Goal: Task Accomplishment & Management: Use online tool/utility

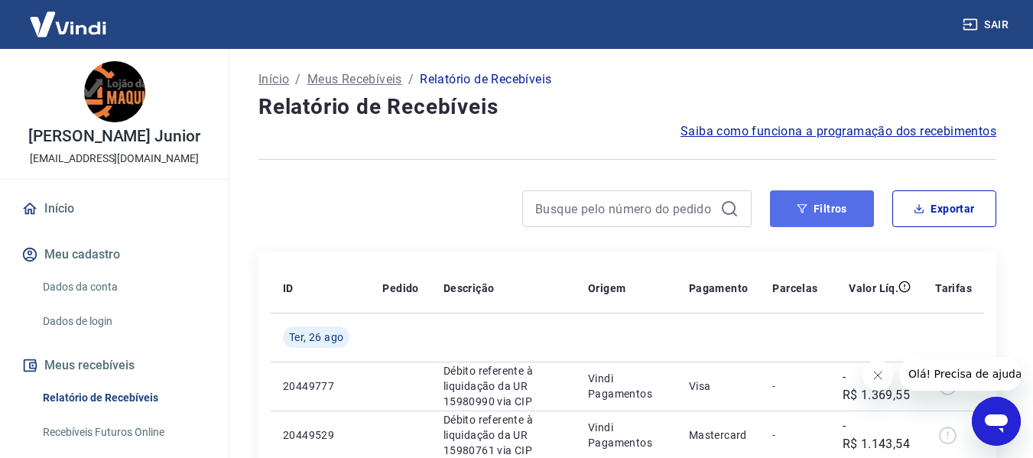
click at [838, 205] on button "Filtros" at bounding box center [822, 208] width 104 height 37
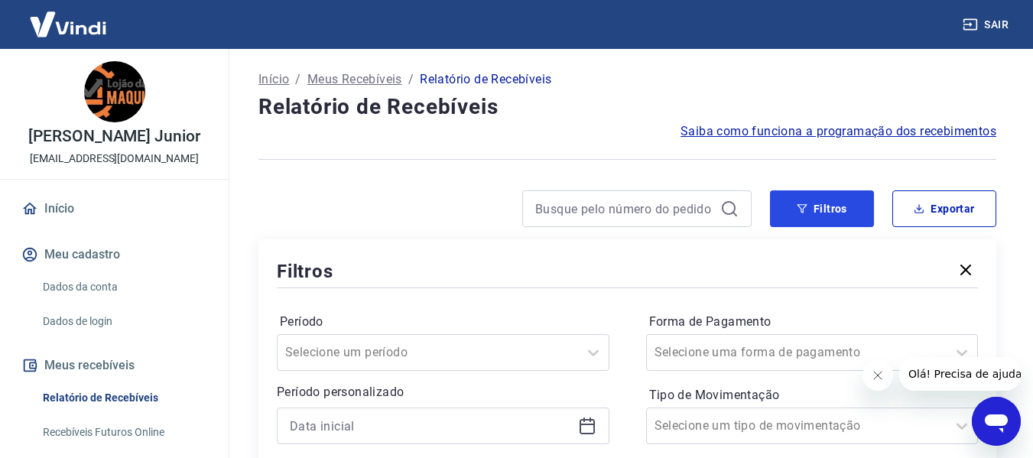
scroll to position [153, 0]
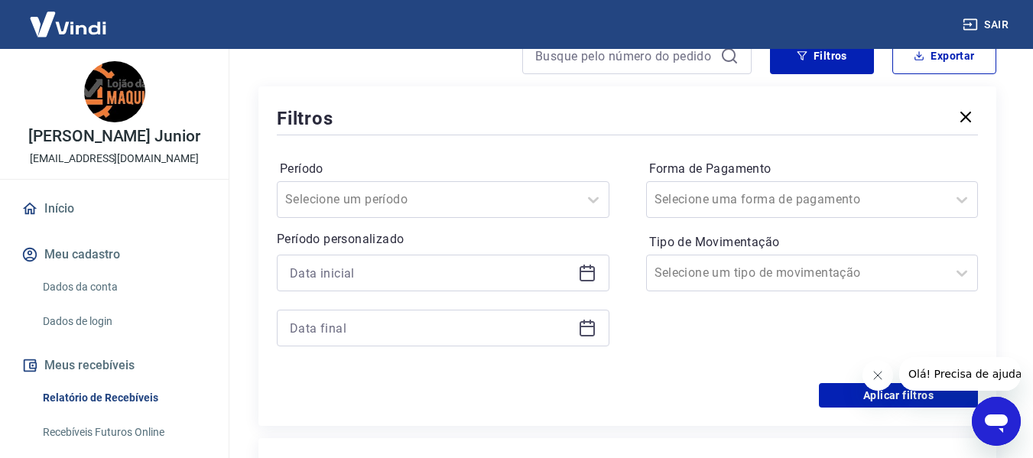
click at [586, 275] on icon at bounding box center [587, 273] width 18 height 18
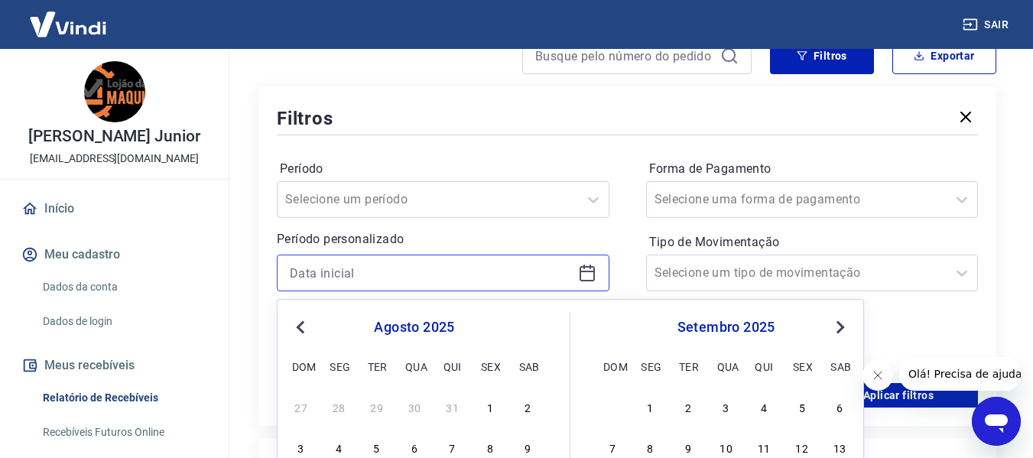
scroll to position [306, 0]
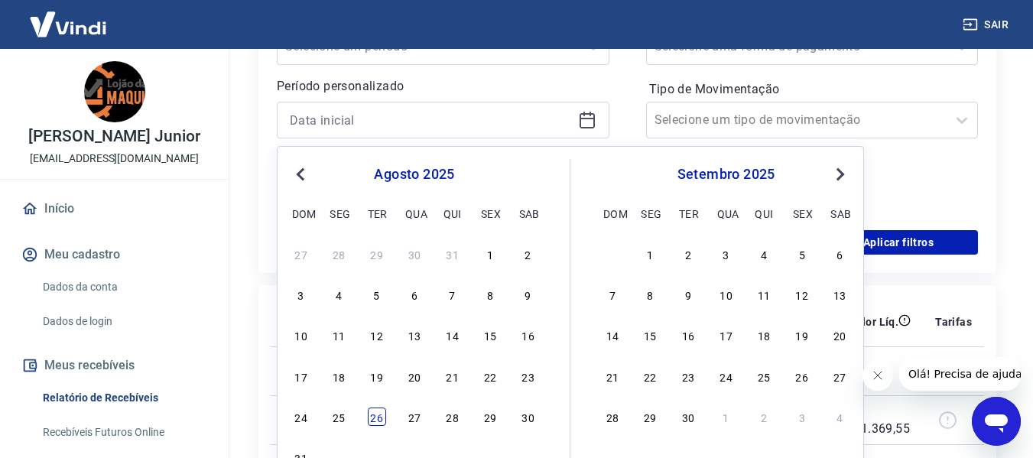
click at [372, 415] on div "26" at bounding box center [377, 417] width 18 height 18
click at [372, 415] on td at bounding box center [400, 419] width 60 height 49
type input "[DATE]"
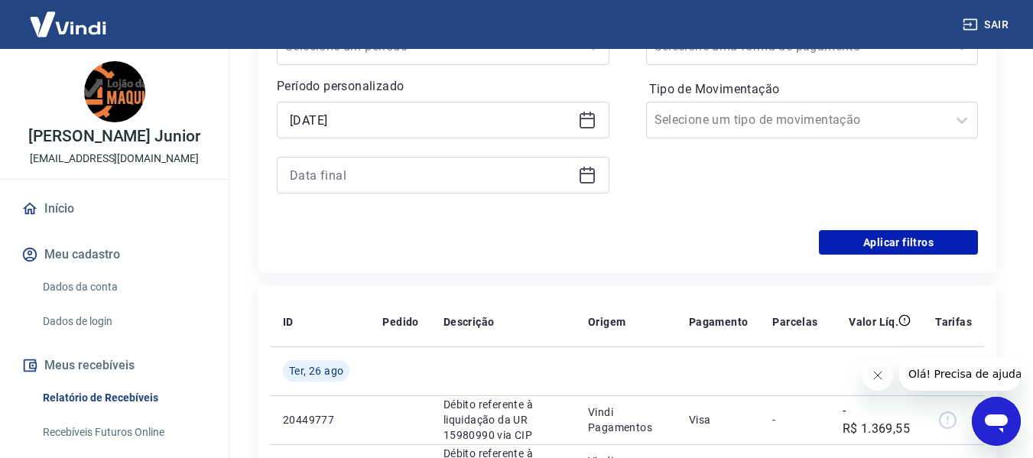
click at [580, 174] on icon at bounding box center [587, 175] width 18 height 18
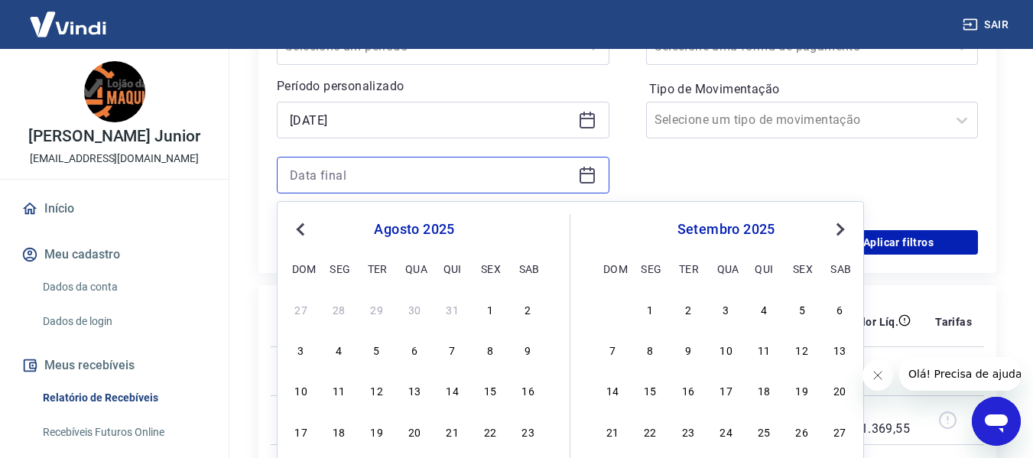
scroll to position [459, 0]
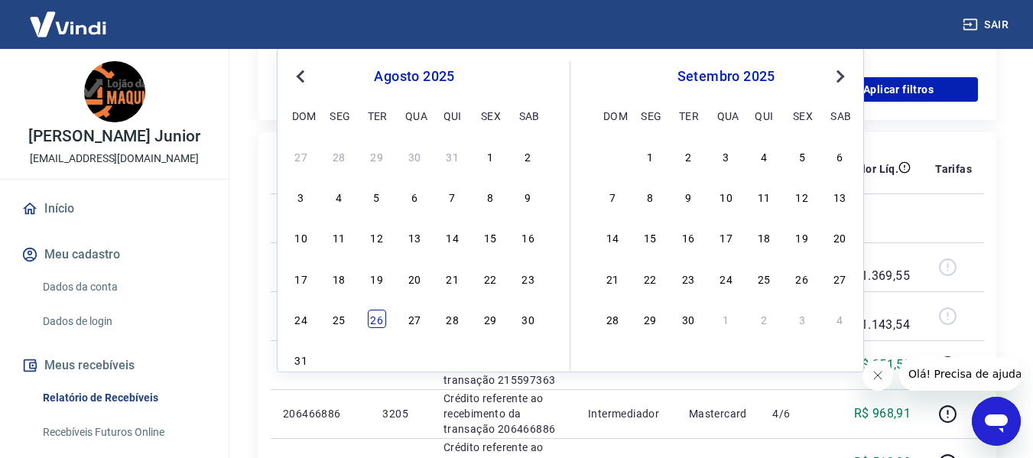
click at [379, 323] on div "26" at bounding box center [377, 319] width 18 height 18
click at [379, 323] on td at bounding box center [400, 315] width 60 height 49
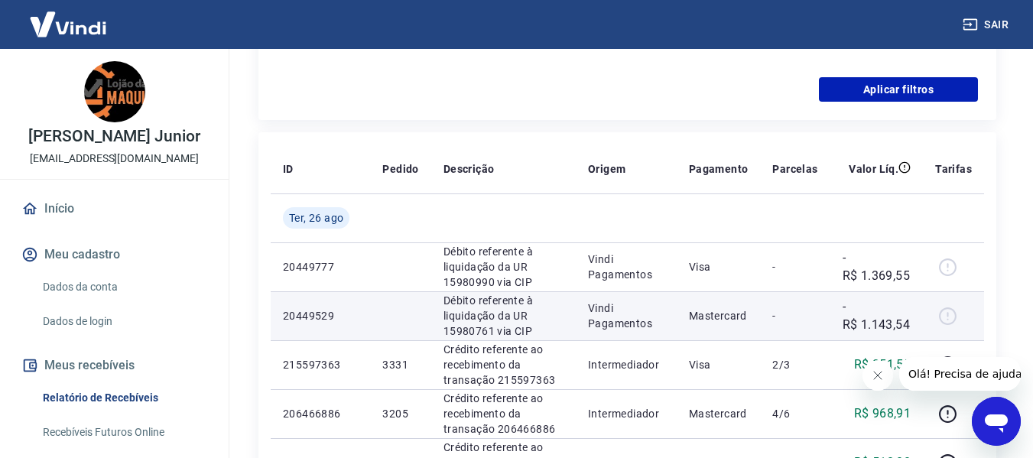
type input "[DATE]"
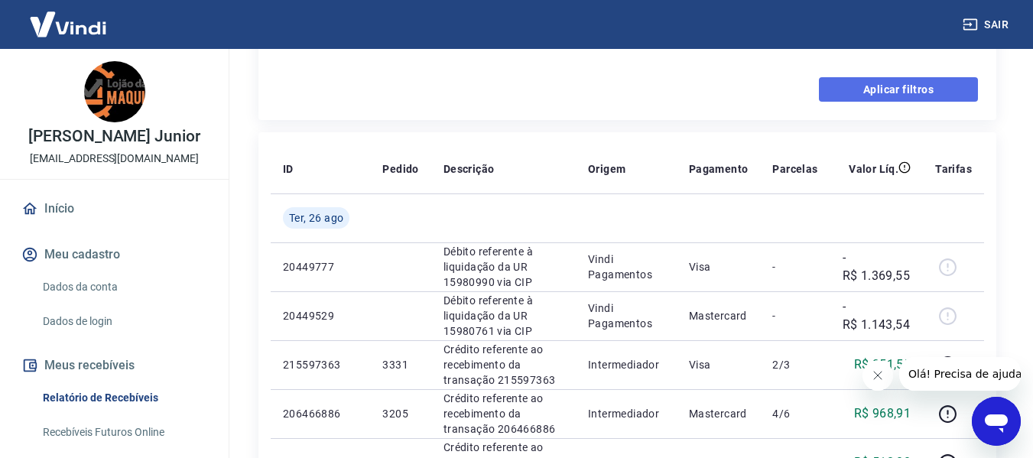
click at [843, 87] on button "Aplicar filtros" at bounding box center [898, 89] width 159 height 24
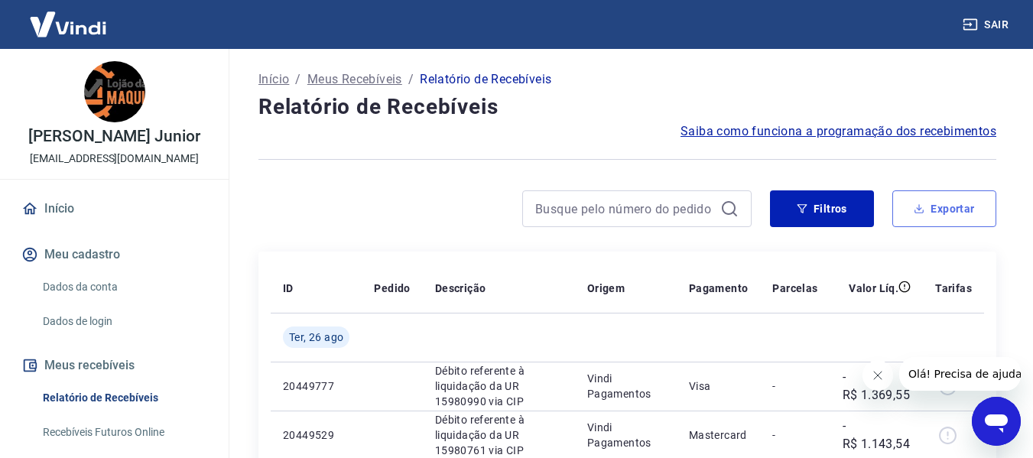
click at [952, 210] on button "Exportar" at bounding box center [944, 208] width 104 height 37
type input "[DATE]"
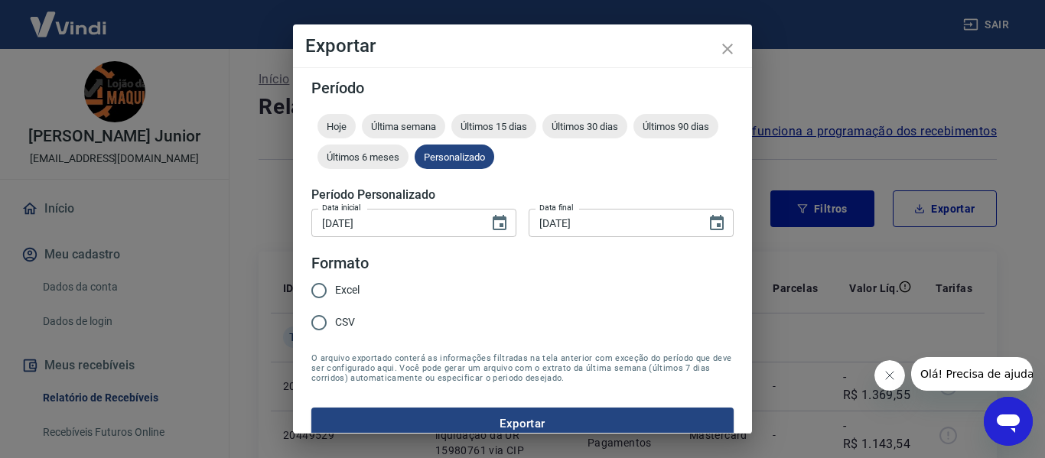
click at [337, 291] on span "Excel" at bounding box center [347, 290] width 24 height 16
click at [335, 291] on input "Excel" at bounding box center [319, 291] width 32 height 32
radio input "true"
click at [407, 411] on button "Exportar" at bounding box center [522, 424] width 422 height 32
